Goal: Task Accomplishment & Management: Use online tool/utility

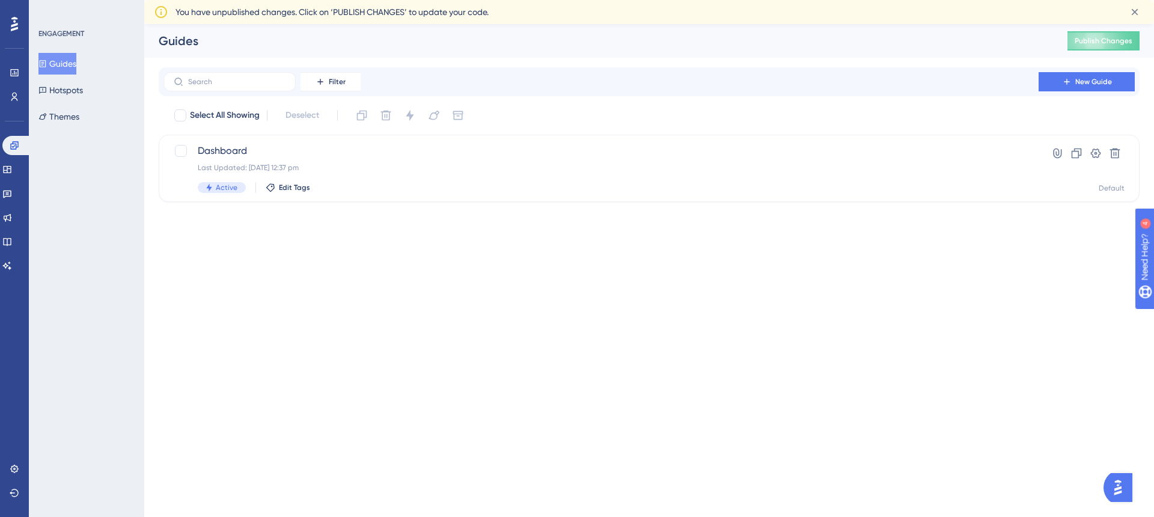
click at [65, 70] on button "Guides" at bounding box center [57, 64] width 38 height 22
click at [280, 151] on span "Dashboard" at bounding box center [601, 151] width 807 height 14
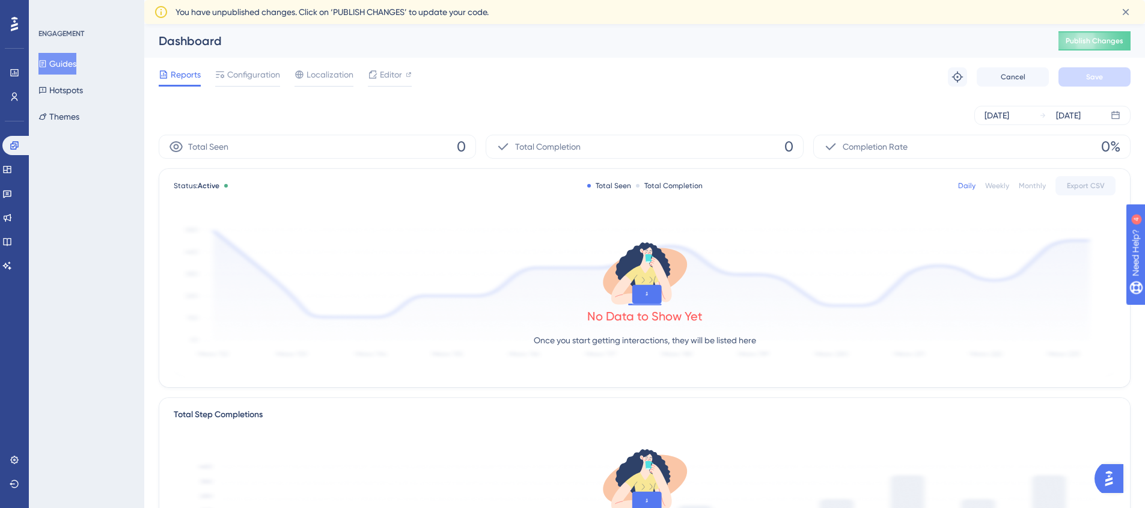
click at [658, 241] on icon at bounding box center [645, 273] width 96 height 69
click at [414, 73] on div "Reports Configuration Localization Editor Troubleshoot Cancel Save" at bounding box center [645, 77] width 972 height 38
click at [402, 73] on div "Editor" at bounding box center [390, 74] width 44 height 14
click at [11, 170] on icon at bounding box center [7, 169] width 8 height 7
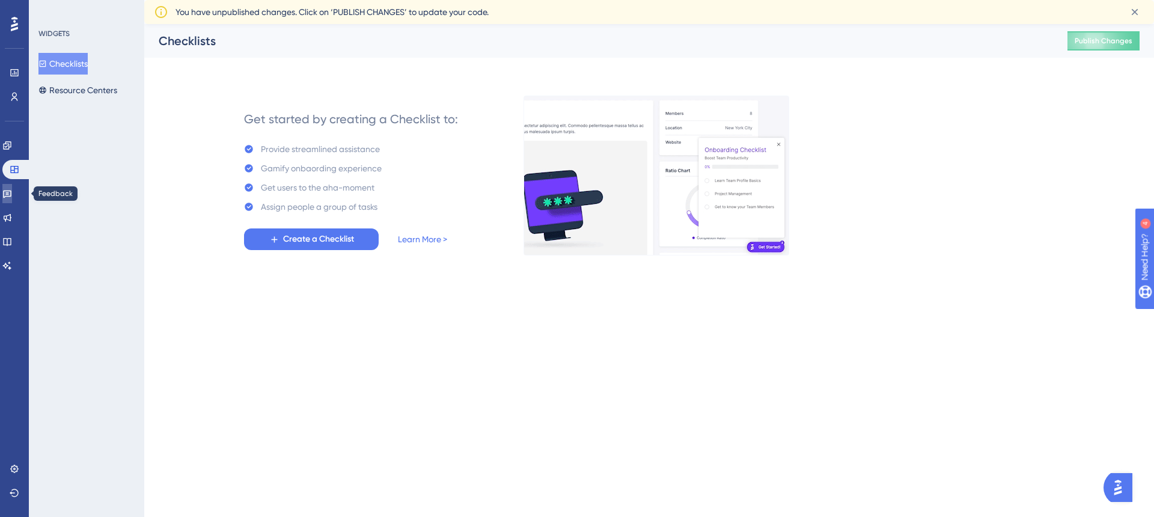
click at [11, 195] on icon at bounding box center [7, 195] width 8 height 8
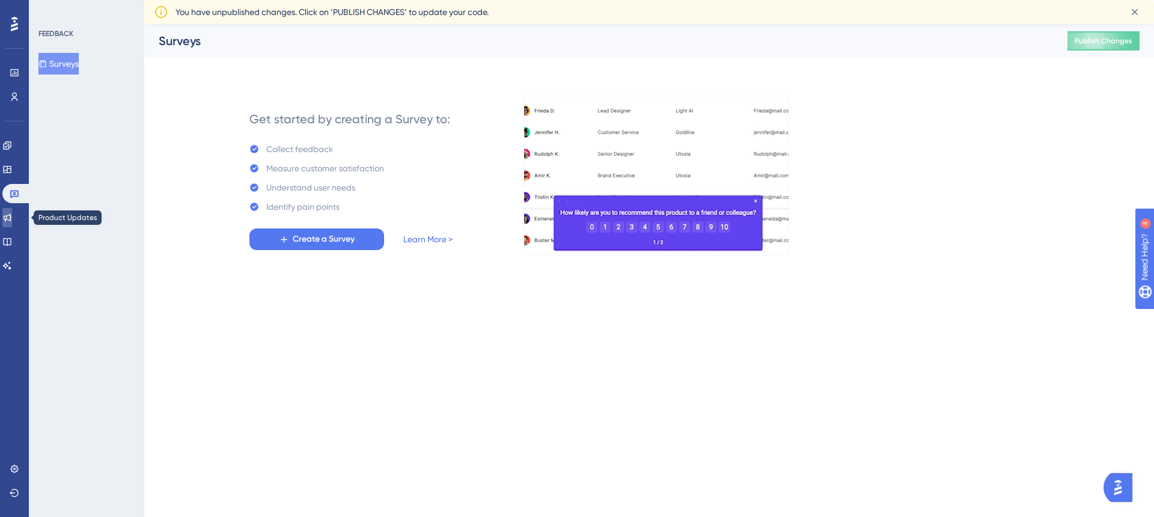
click at [11, 213] on icon at bounding box center [7, 218] width 10 height 10
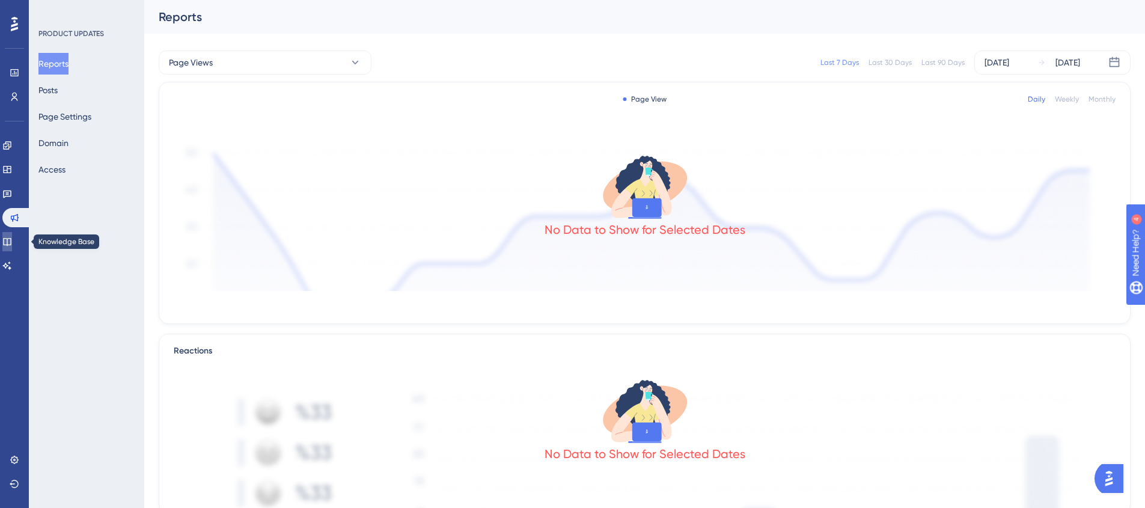
click at [10, 242] on icon at bounding box center [7, 242] width 10 height 10
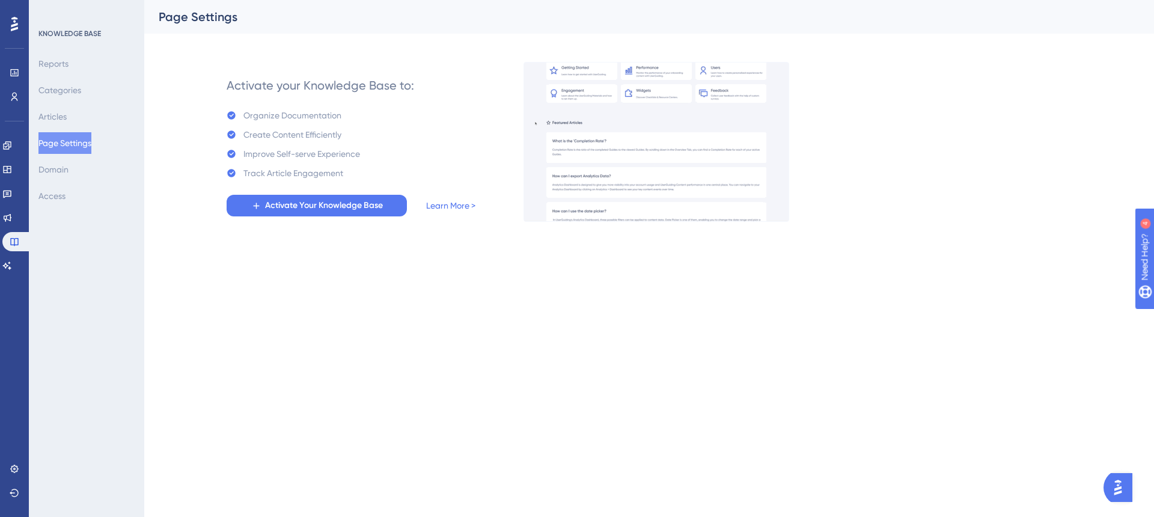
click at [0, 0] on icon at bounding box center [0, 0] width 0 height 0
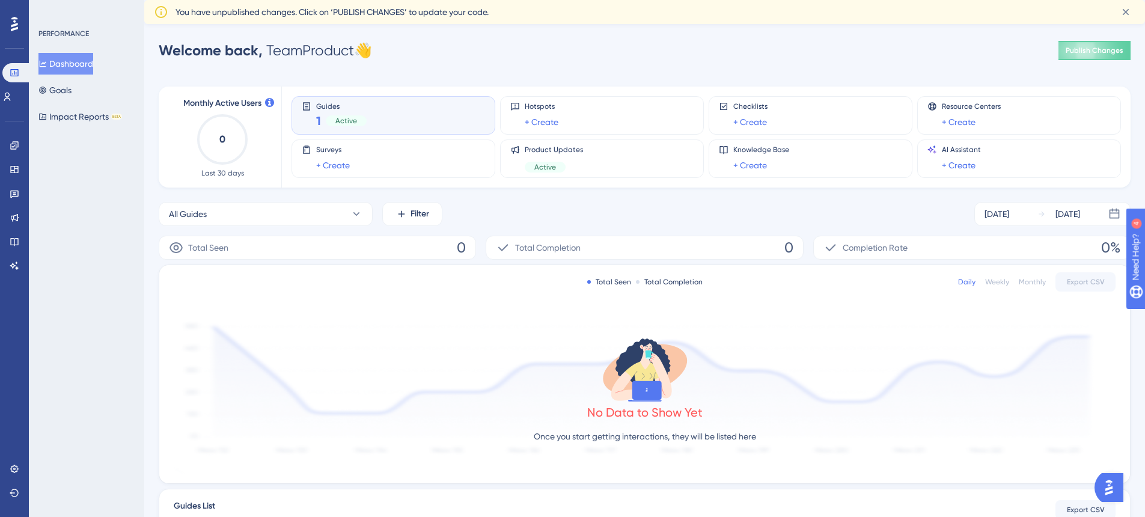
click at [368, 105] on div "Guides 1 Active" at bounding box center [393, 116] width 183 height 28
click at [93, 90] on div "Dashboard Goals Impact Reports BETA" at bounding box center [86, 90] width 97 height 75
click at [72, 88] on button "Goals" at bounding box center [54, 90] width 33 height 22
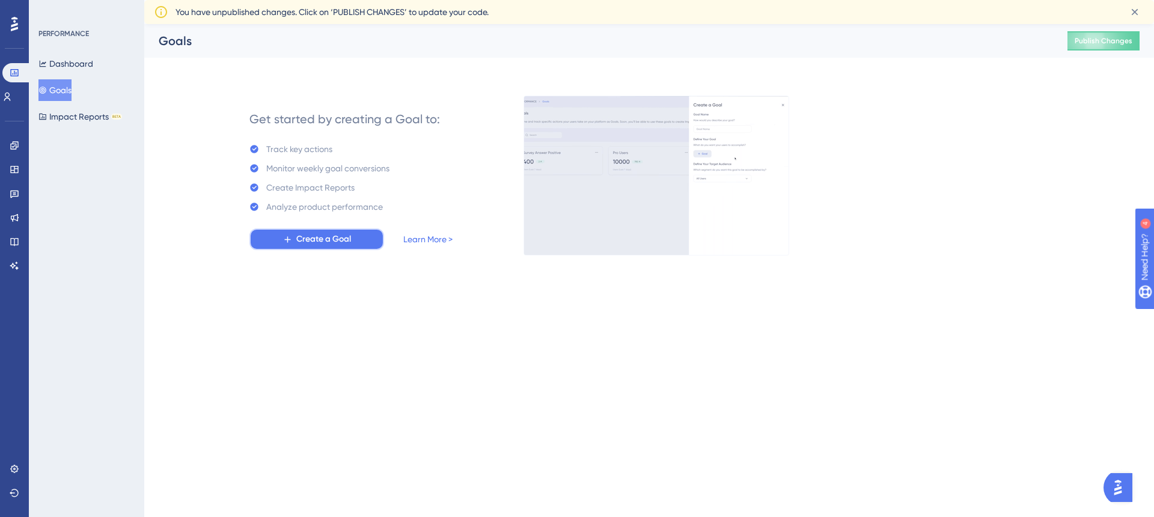
click at [327, 239] on span "Create a Goal" at bounding box center [323, 239] width 55 height 14
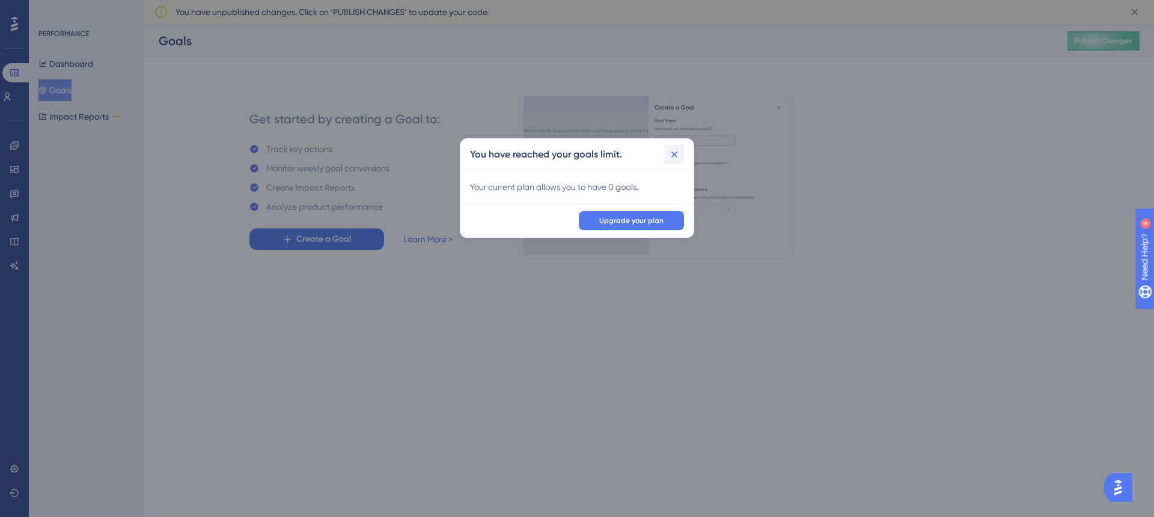
click at [672, 156] on icon at bounding box center [675, 155] width 7 height 7
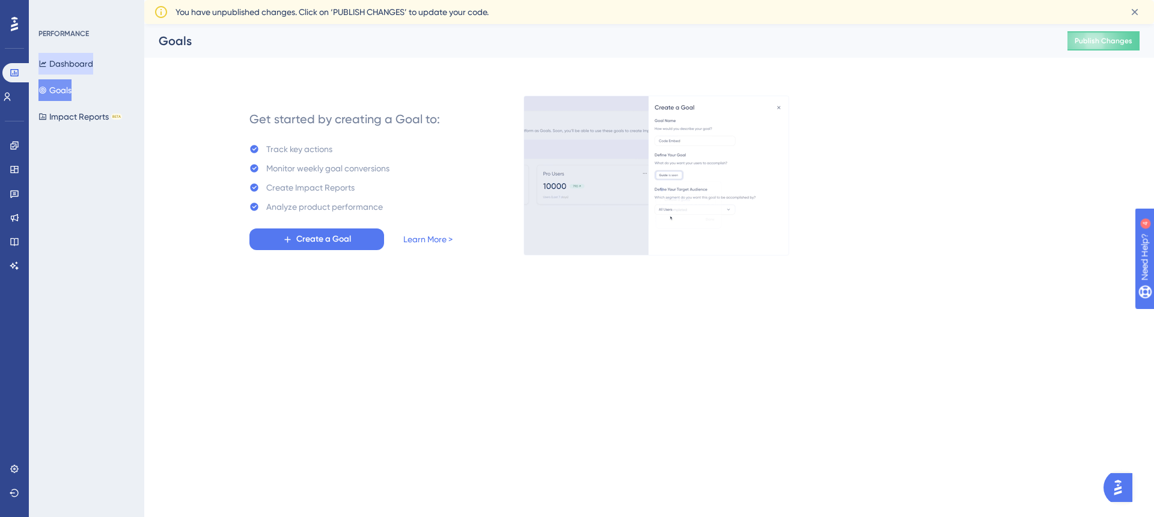
click at [75, 72] on button "Dashboard" at bounding box center [65, 64] width 55 height 22
